Goal: Information Seeking & Learning: Find specific fact

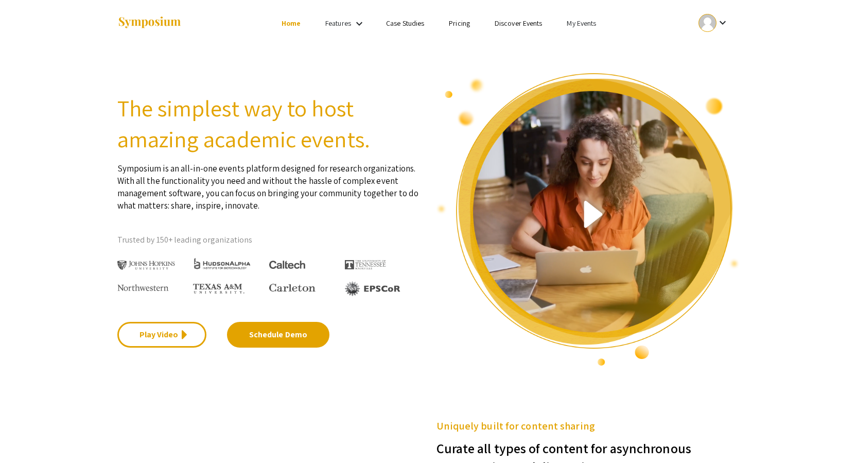
click at [594, 19] on link "My Events" at bounding box center [581, 23] width 29 height 9
click at [594, 48] on button "Events I've organized" at bounding box center [598, 45] width 88 height 25
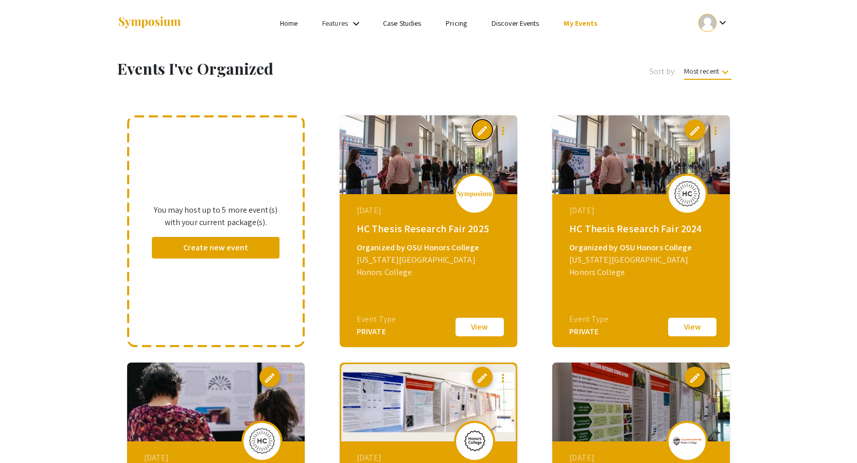
click at [484, 128] on span "edit" at bounding box center [482, 131] width 12 height 12
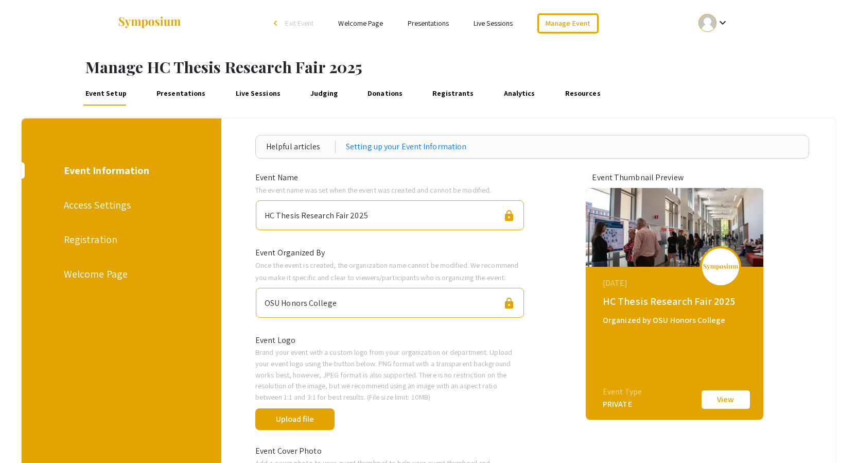
click at [191, 101] on link "Presentations" at bounding box center [181, 93] width 54 height 25
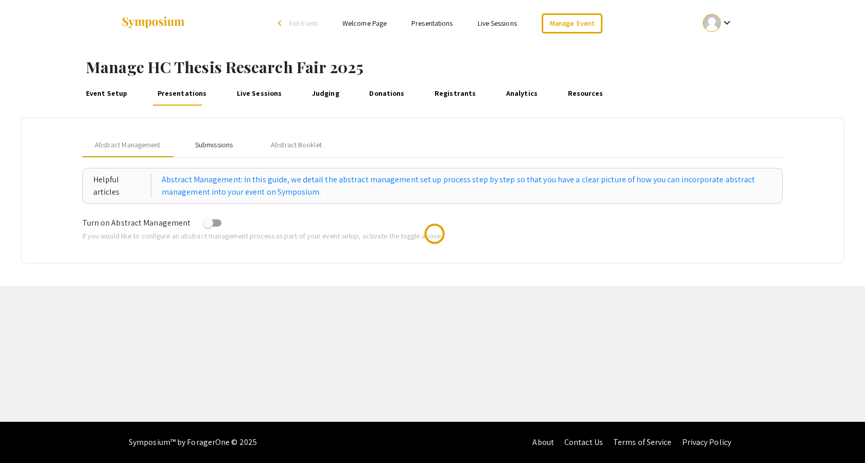
click at [193, 143] on div "Submissions" at bounding box center [214, 144] width 82 height 25
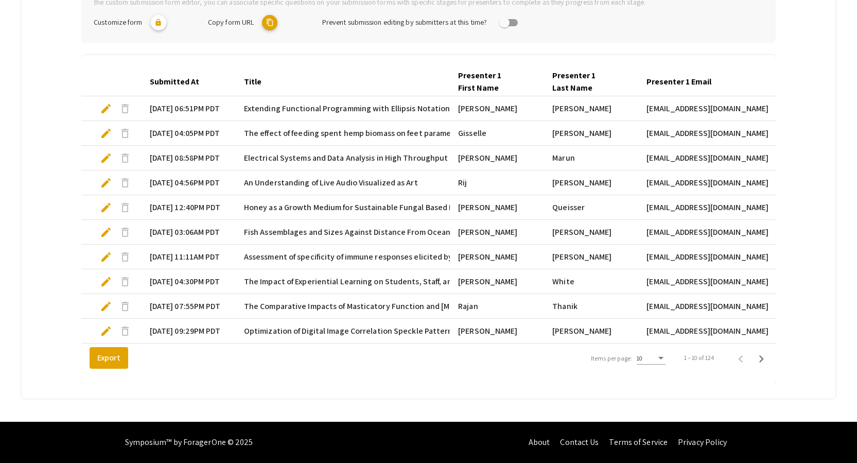
scroll to position [266, 0]
click at [653, 356] on div "10" at bounding box center [647, 358] width 20 height 7
click at [652, 378] on span "25" at bounding box center [656, 377] width 29 height 19
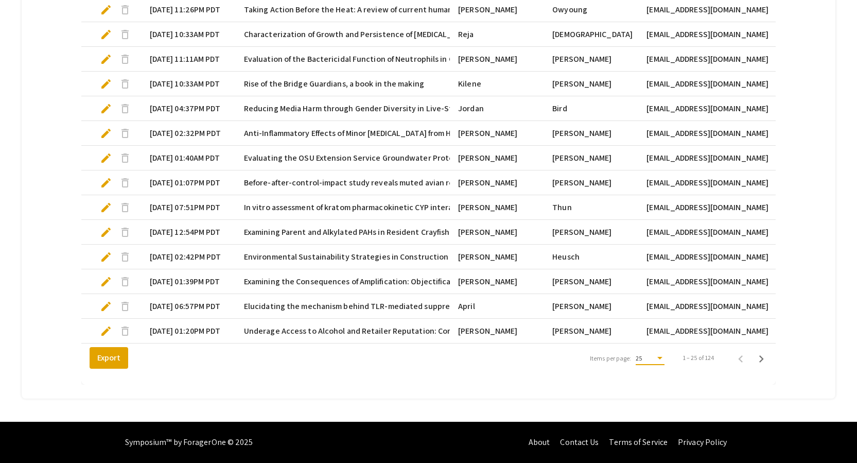
scroll to position [636, 0]
click at [766, 353] on icon "Next page" at bounding box center [761, 359] width 14 height 14
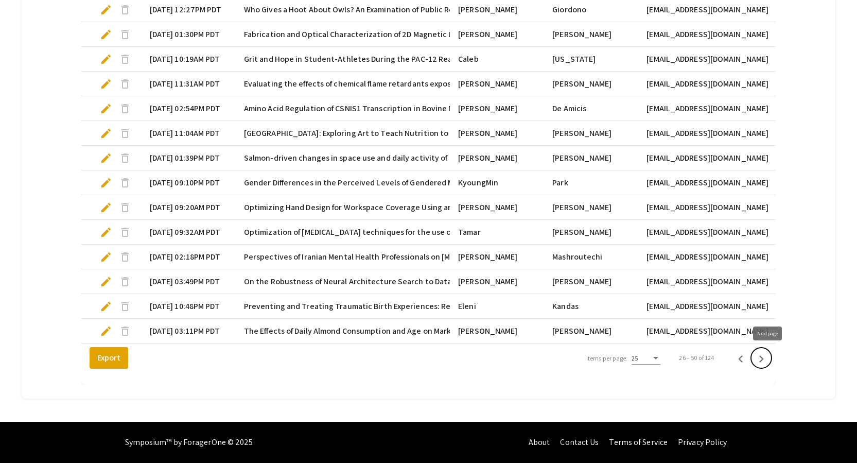
click at [766, 360] on icon "Next page" at bounding box center [761, 359] width 14 height 14
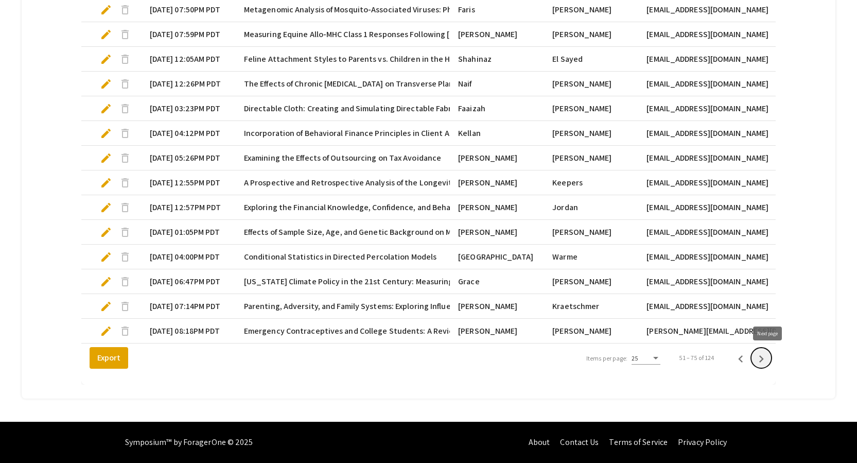
click at [766, 360] on icon "Next page" at bounding box center [761, 359] width 14 height 14
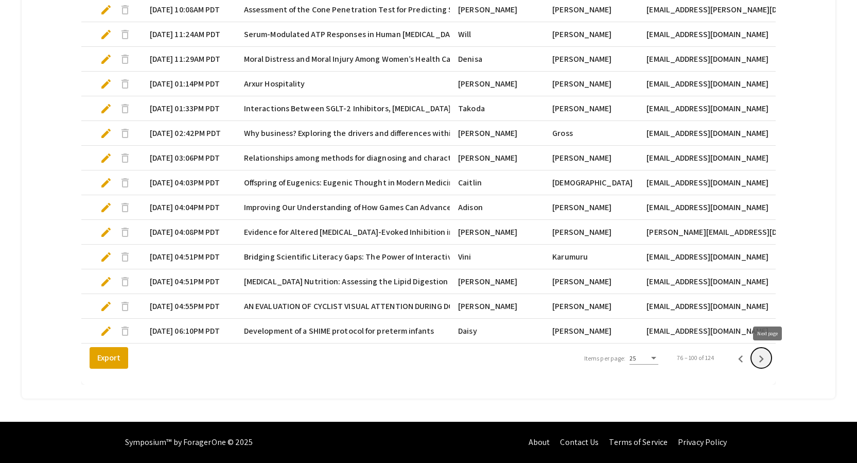
click at [766, 360] on icon "Next page" at bounding box center [761, 359] width 14 height 14
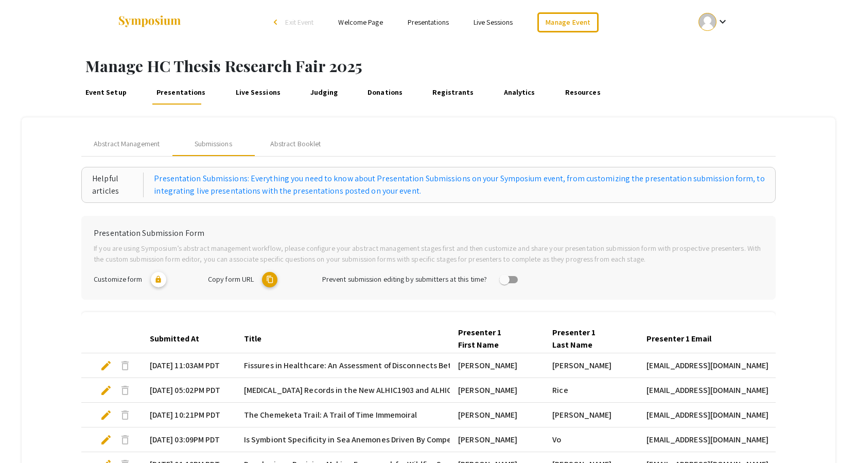
scroll to position [0, 0]
click at [439, 19] on link "Presentations" at bounding box center [428, 23] width 41 height 9
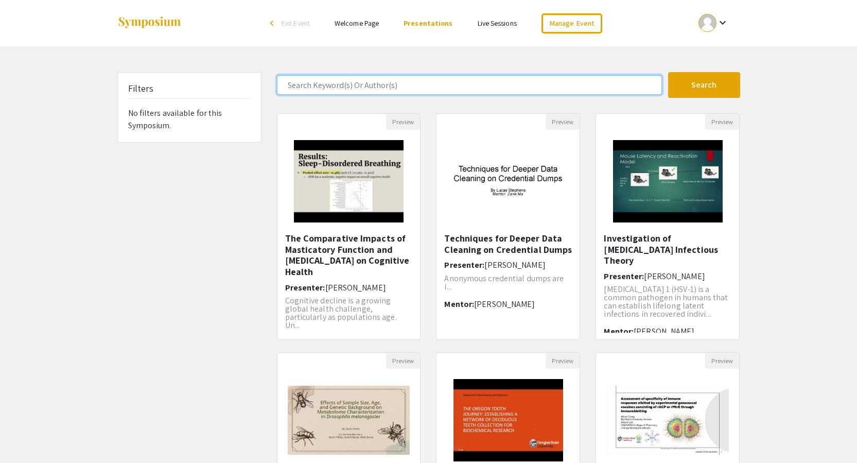
click at [407, 85] on input "Search Keyword(s) Or Author(s)" at bounding box center [469, 85] width 385 height 20
type input "grobey"
click at [668, 72] on button "Search" at bounding box center [704, 85] width 72 height 26
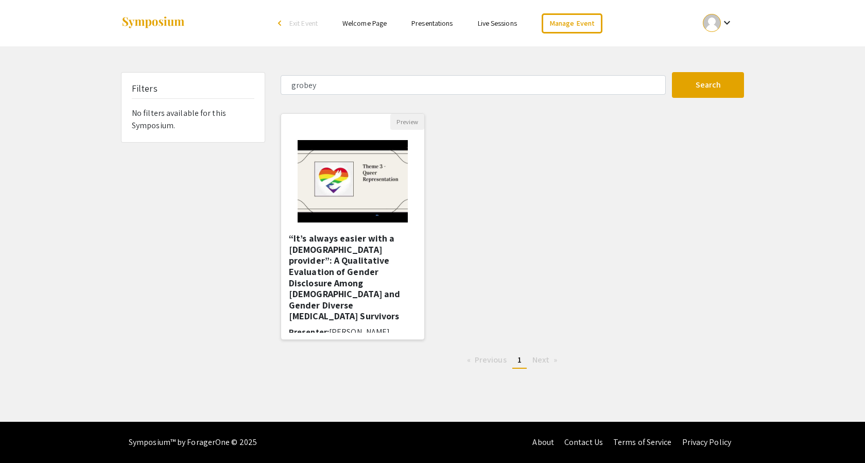
click at [347, 174] on img "Open Presentation <p>“It’s always easier with a queer provider”: A Qualitative …" at bounding box center [352, 181] width 130 height 103
